Goal: Information Seeking & Learning: Learn about a topic

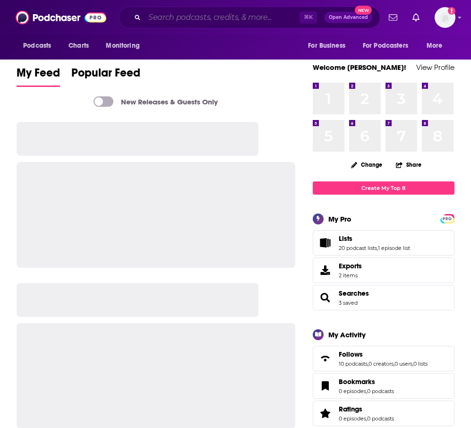
click at [205, 16] on input "Search podcasts, credits, & more..." at bounding box center [222, 17] width 155 height 15
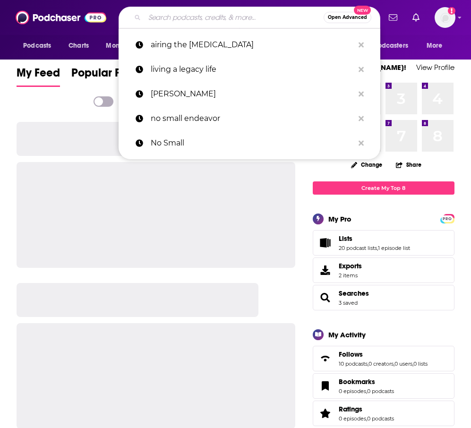
paste input "She Speaks Stories"
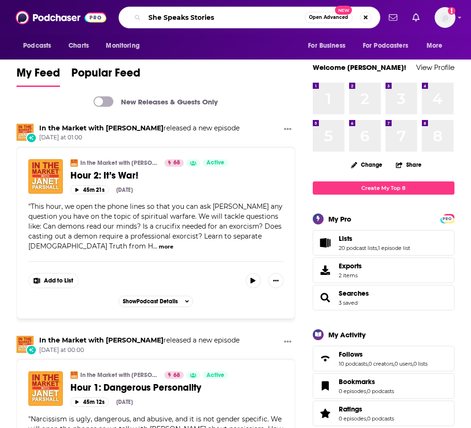
type input "She Speaks Stories"
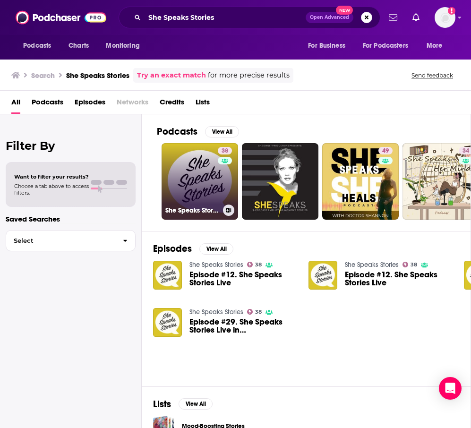
click at [184, 181] on link "38 She Speaks Stories" at bounding box center [200, 181] width 77 height 77
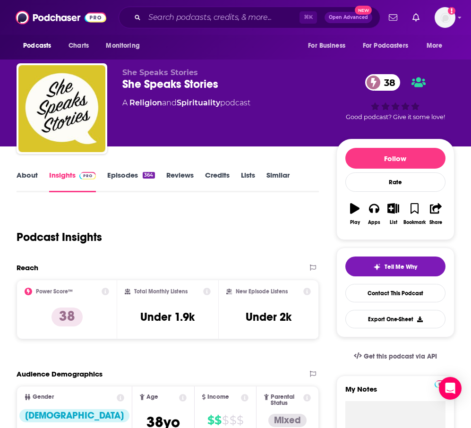
click at [28, 172] on link "About" at bounding box center [27, 182] width 21 height 22
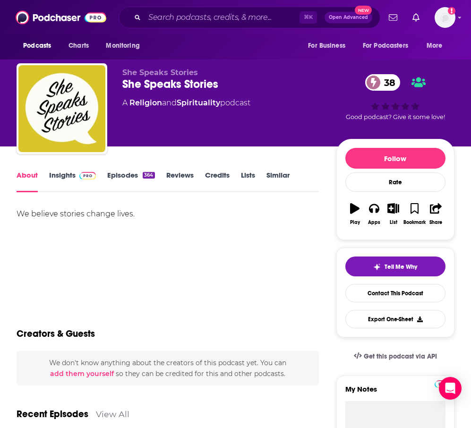
click at [69, 176] on link "Insights" at bounding box center [72, 182] width 47 height 22
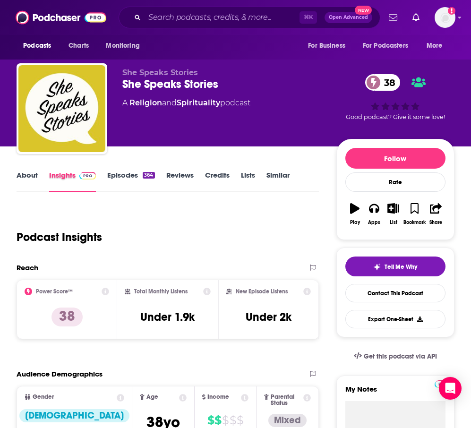
click at [104, 175] on div "Insights" at bounding box center [78, 182] width 58 height 22
click at [117, 180] on link "Episodes 364" at bounding box center [130, 182] width 47 height 22
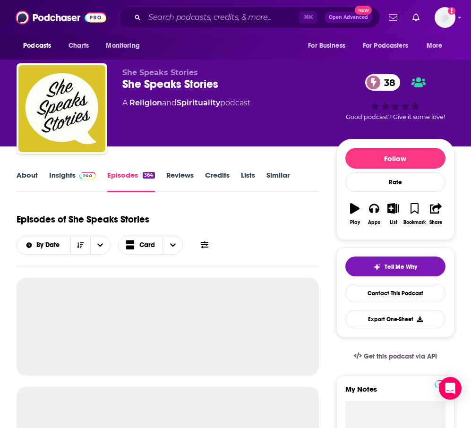
click at [73, 180] on link "Insights" at bounding box center [72, 182] width 47 height 22
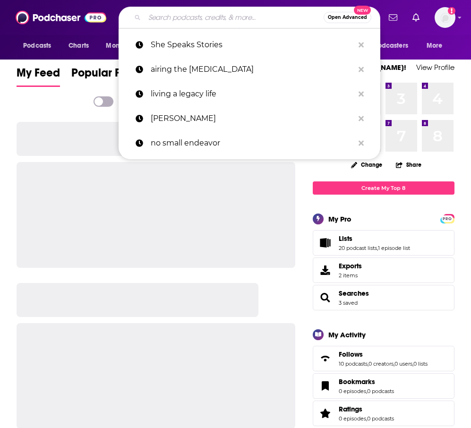
click at [200, 17] on input "Search podcasts, credits, & more..." at bounding box center [234, 17] width 179 height 15
paste input "[PERSON_NAME]’s Super Soul’s Podcast"
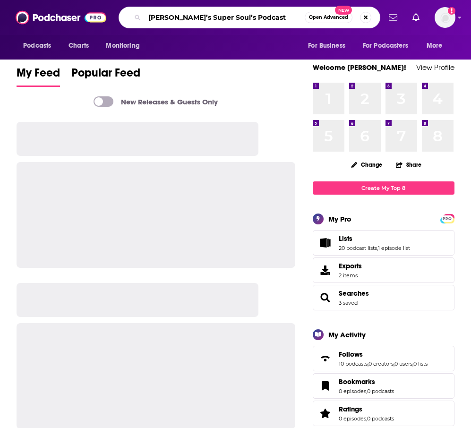
type input "[PERSON_NAME]’s Super Soul’s Podcast"
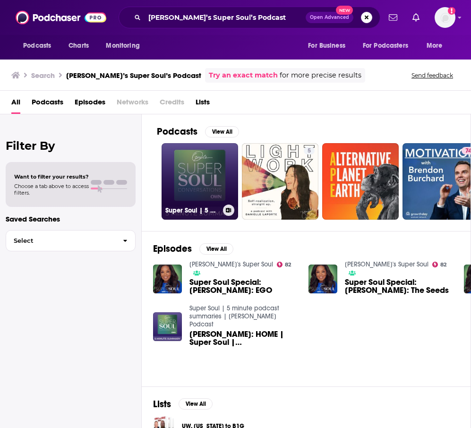
click at [218, 189] on link "Super Soul | 5 minute podcast summaries | [PERSON_NAME] Podcast" at bounding box center [200, 181] width 77 height 77
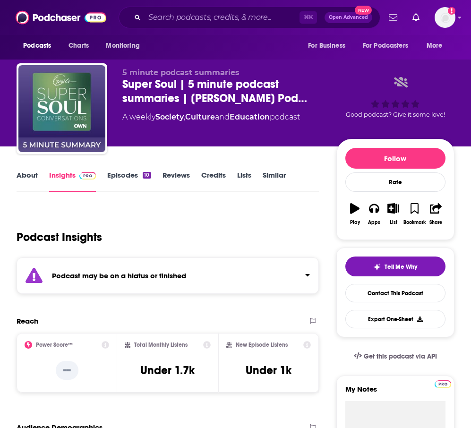
click at [116, 180] on link "Episodes 10" at bounding box center [129, 182] width 44 height 22
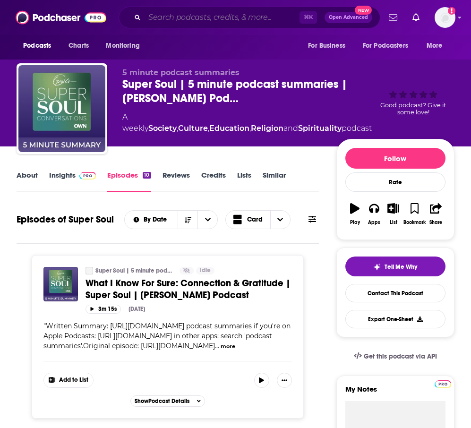
click at [156, 17] on input "Search podcasts, credits, & more..." at bounding box center [222, 17] width 155 height 15
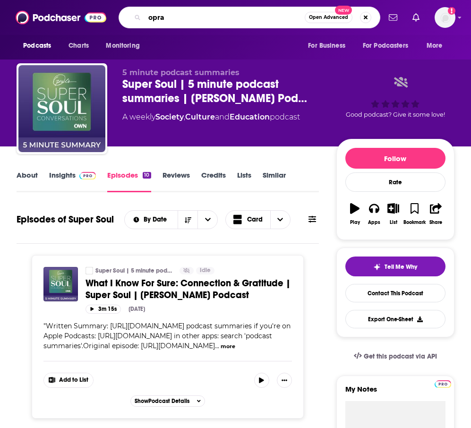
type input "oprah"
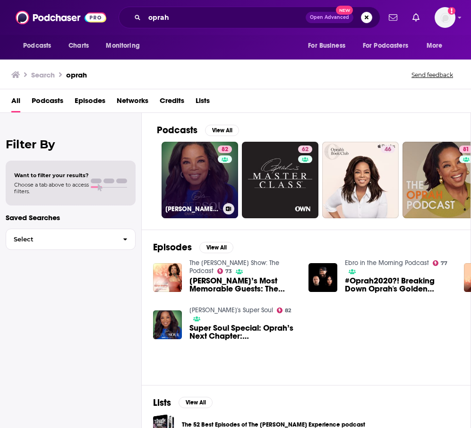
click at [212, 174] on link "82 [PERSON_NAME]'s Super Soul" at bounding box center [200, 180] width 77 height 77
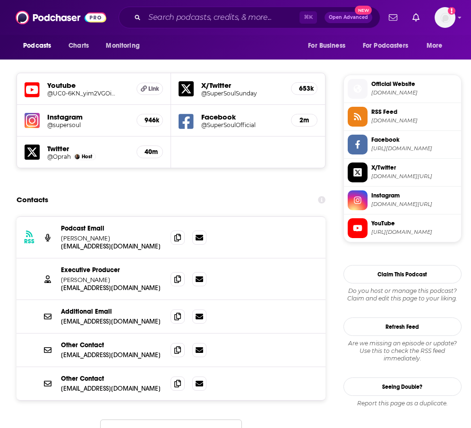
scroll to position [811, 0]
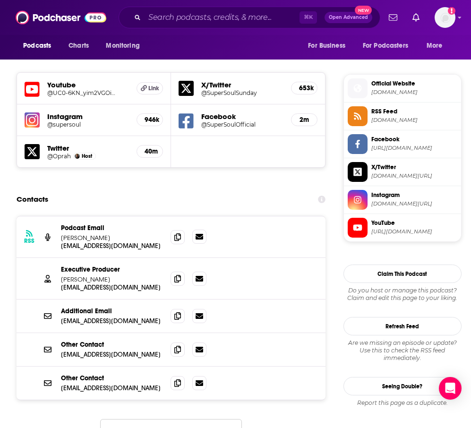
click at [199, 234] on icon at bounding box center [200, 237] width 8 height 6
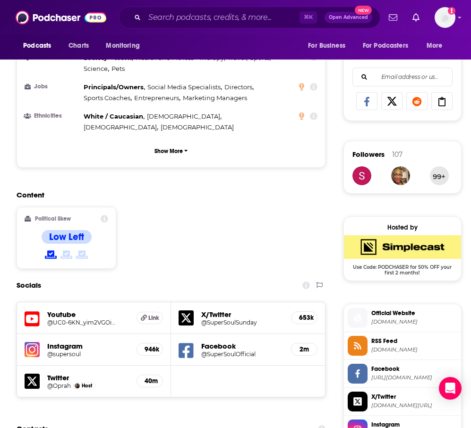
scroll to position [0, 0]
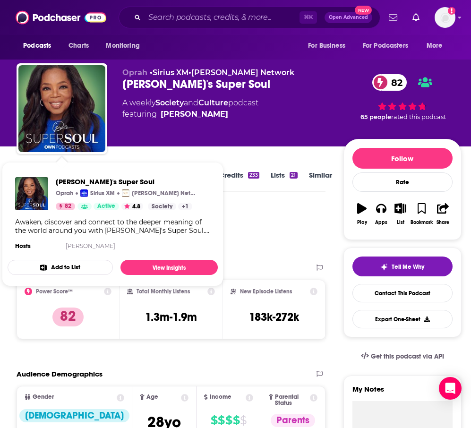
click at [268, 217] on div "Podcast Insights" at bounding box center [168, 232] width 302 height 48
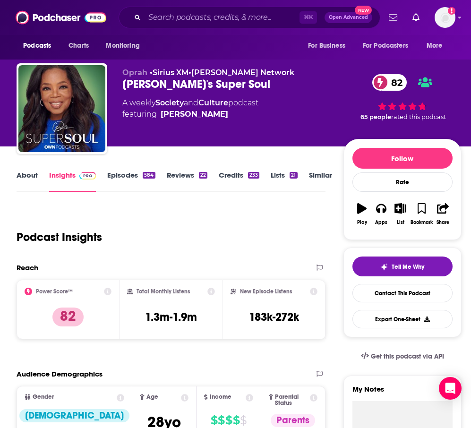
click at [19, 179] on link "About" at bounding box center [27, 182] width 21 height 22
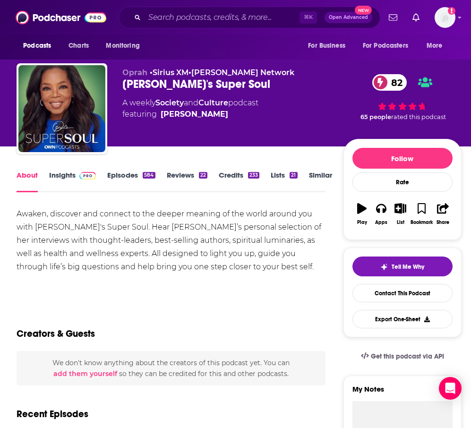
click at [119, 173] on link "Episodes 584" at bounding box center [131, 182] width 48 height 22
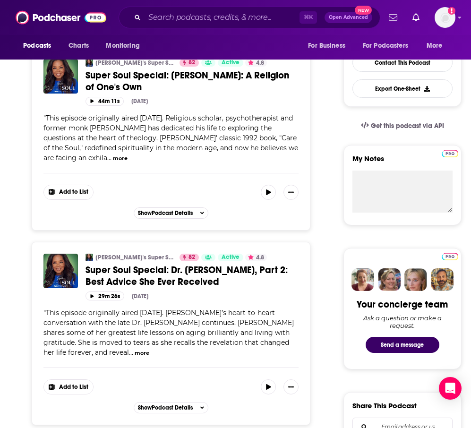
scroll to position [230, 0]
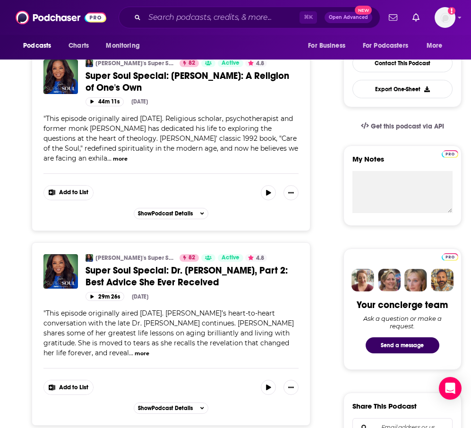
click at [128, 157] on button "more" at bounding box center [120, 159] width 15 height 8
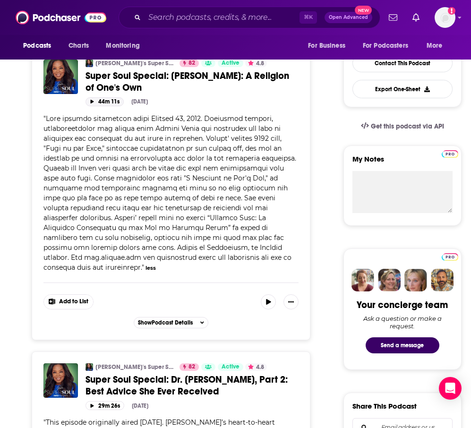
click at [115, 98] on button "44m 11s" at bounding box center [105, 101] width 38 height 9
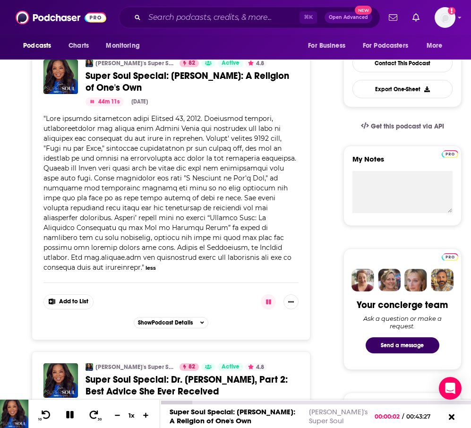
click at [274, 420] on div "Super Soul Special: [PERSON_NAME]: A Religion of One's Own" at bounding box center [237, 417] width 134 height 18
click at [96, 415] on icon at bounding box center [94, 414] width 12 height 9
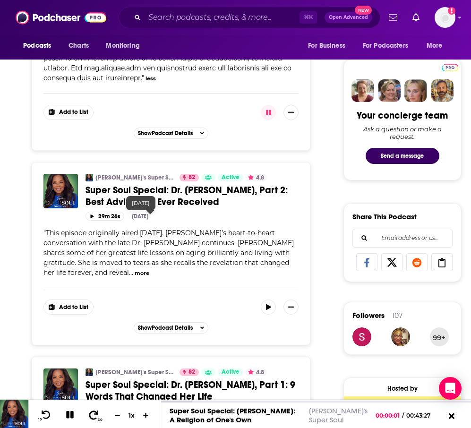
scroll to position [594, 0]
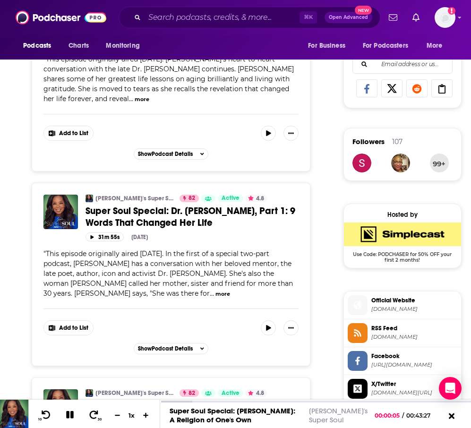
click at [216, 296] on button "more" at bounding box center [223, 294] width 15 height 8
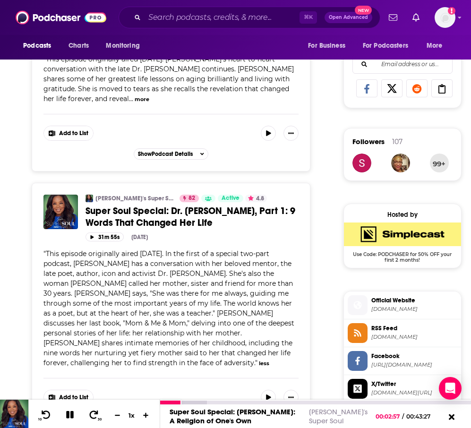
click at [73, 415] on icon at bounding box center [70, 415] width 8 height 8
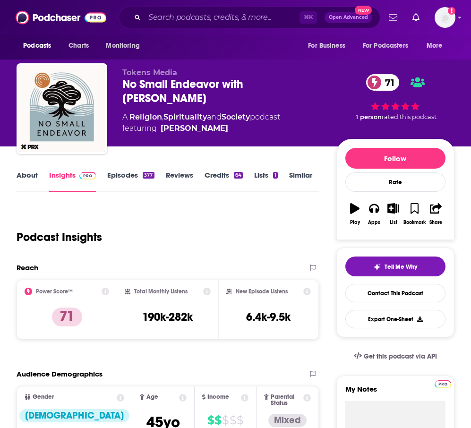
click at [34, 178] on link "About" at bounding box center [27, 182] width 21 height 22
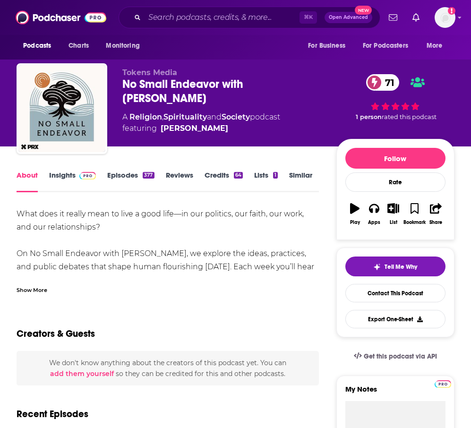
click at [44, 286] on div "Show More" at bounding box center [32, 289] width 31 height 9
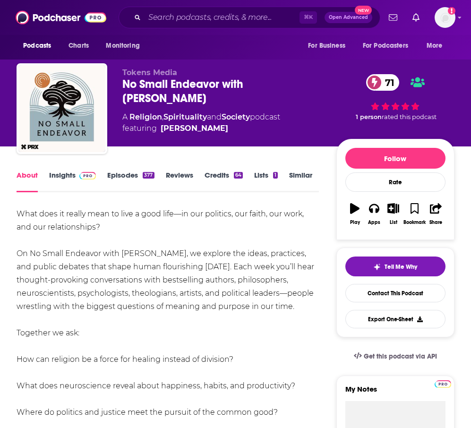
click at [65, 174] on link "Insights" at bounding box center [72, 182] width 47 height 22
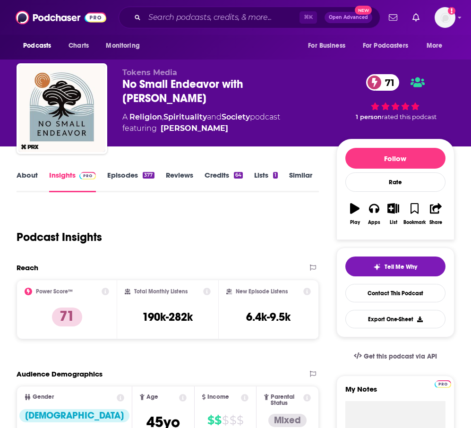
click at [123, 169] on div "About Insights Episodes 377 Reviews Credits 64 Lists 1 Similar" at bounding box center [168, 180] width 303 height 23
click at [125, 178] on link "Episodes 377" at bounding box center [130, 182] width 47 height 22
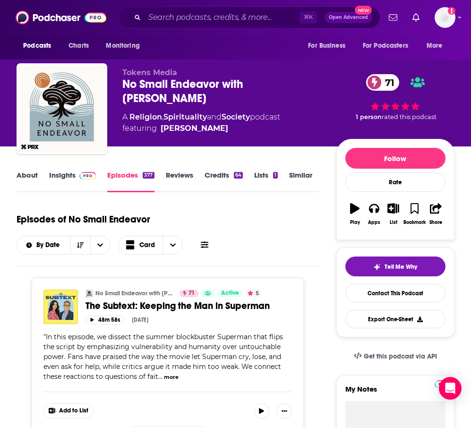
click at [59, 187] on link "Insights" at bounding box center [72, 182] width 47 height 22
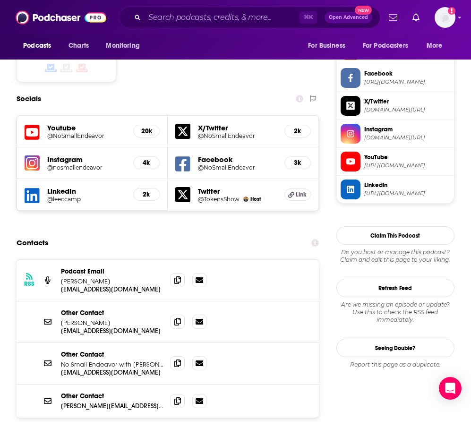
scroll to position [799, 0]
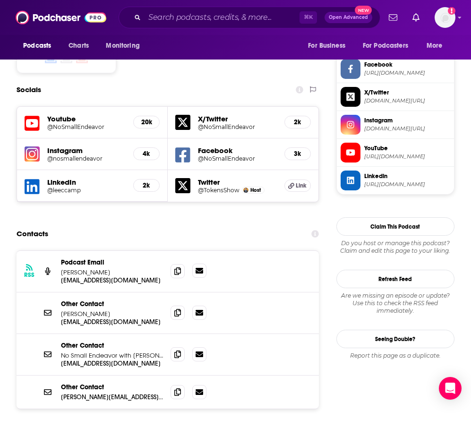
click at [199, 267] on icon at bounding box center [200, 271] width 8 height 8
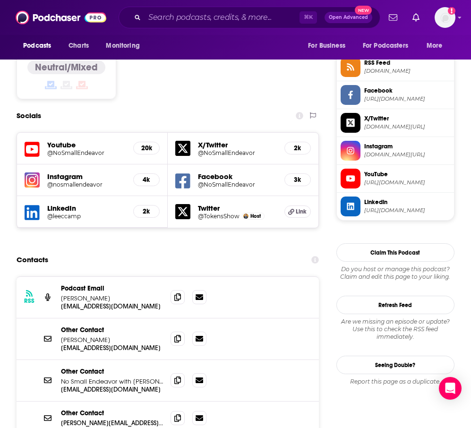
scroll to position [773, 0]
